Goal: Task Accomplishment & Management: Complete application form

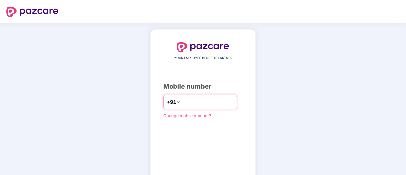
click at [195, 102] on input "number" at bounding box center [207, 102] width 52 height 10
type input "**********"
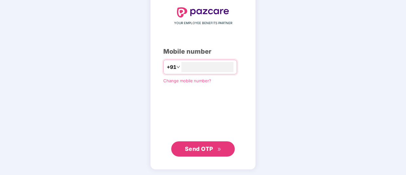
scroll to position [35, 0]
click at [203, 150] on span "Send OTP" at bounding box center [199, 148] width 28 height 7
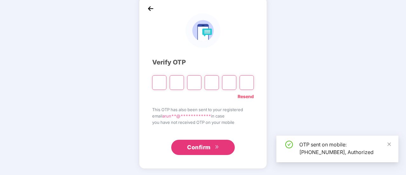
scroll to position [32, 0]
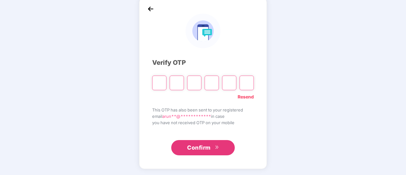
type input "*"
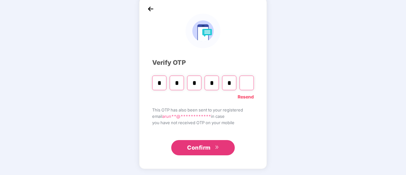
type input "*"
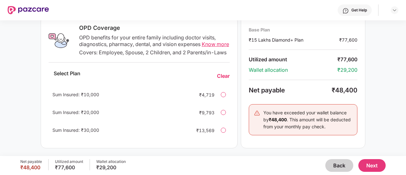
scroll to position [242, 0]
click at [374, 164] on button "Next" at bounding box center [371, 165] width 27 height 13
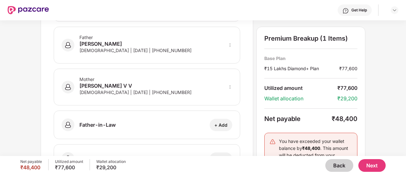
scroll to position [196, 0]
click at [210, 112] on div "Father-in-Law + Add" at bounding box center [147, 124] width 187 height 29
